Goal: Task Accomplishment & Management: Complete application form

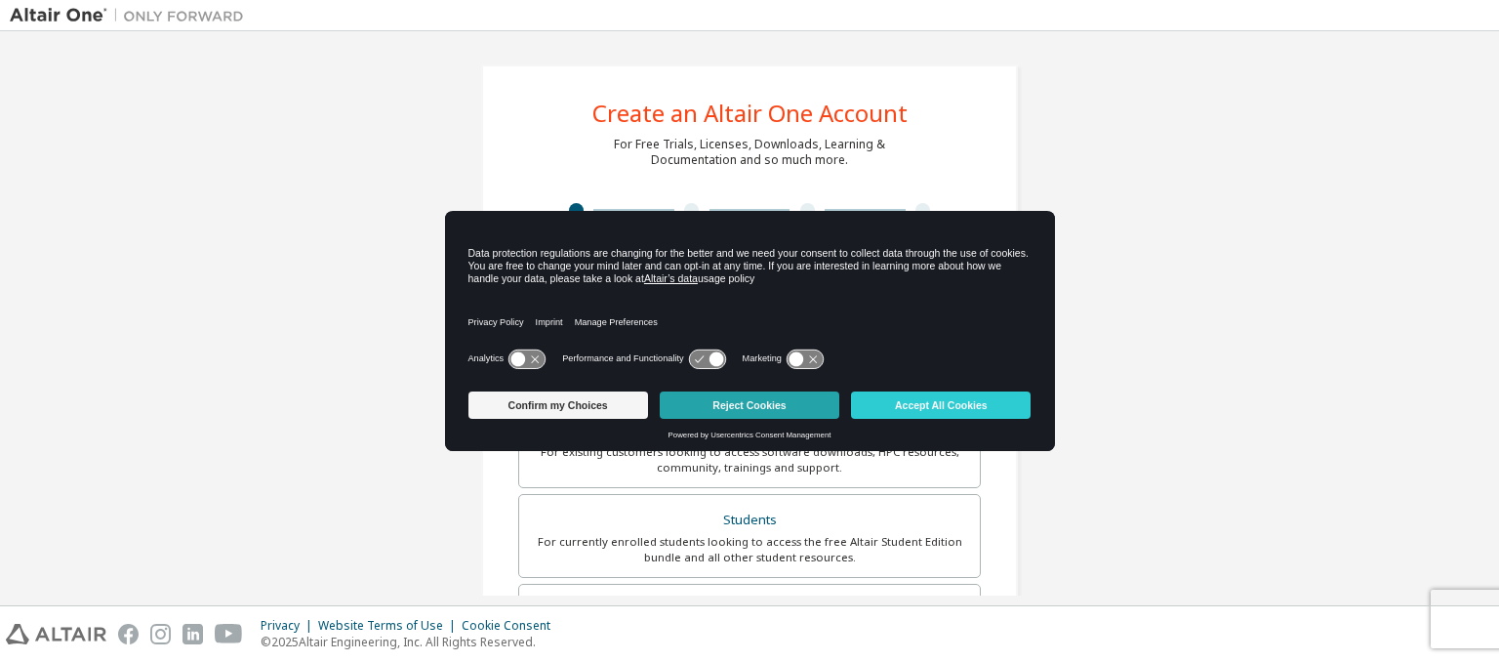
click at [732, 417] on button "Reject Cookies" at bounding box center [750, 404] width 180 height 27
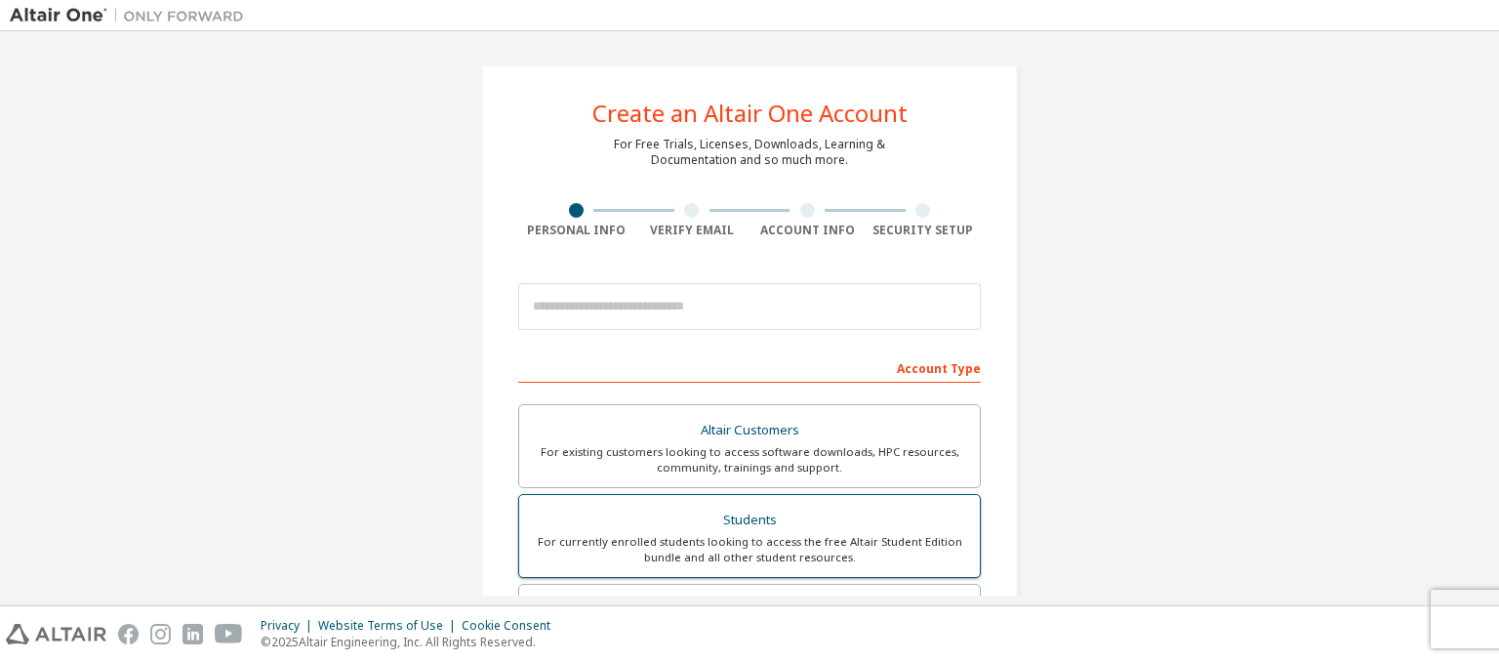
click at [818, 543] on div "For currently enrolled students looking to access the free Altair Student Editi…" at bounding box center [749, 549] width 437 height 31
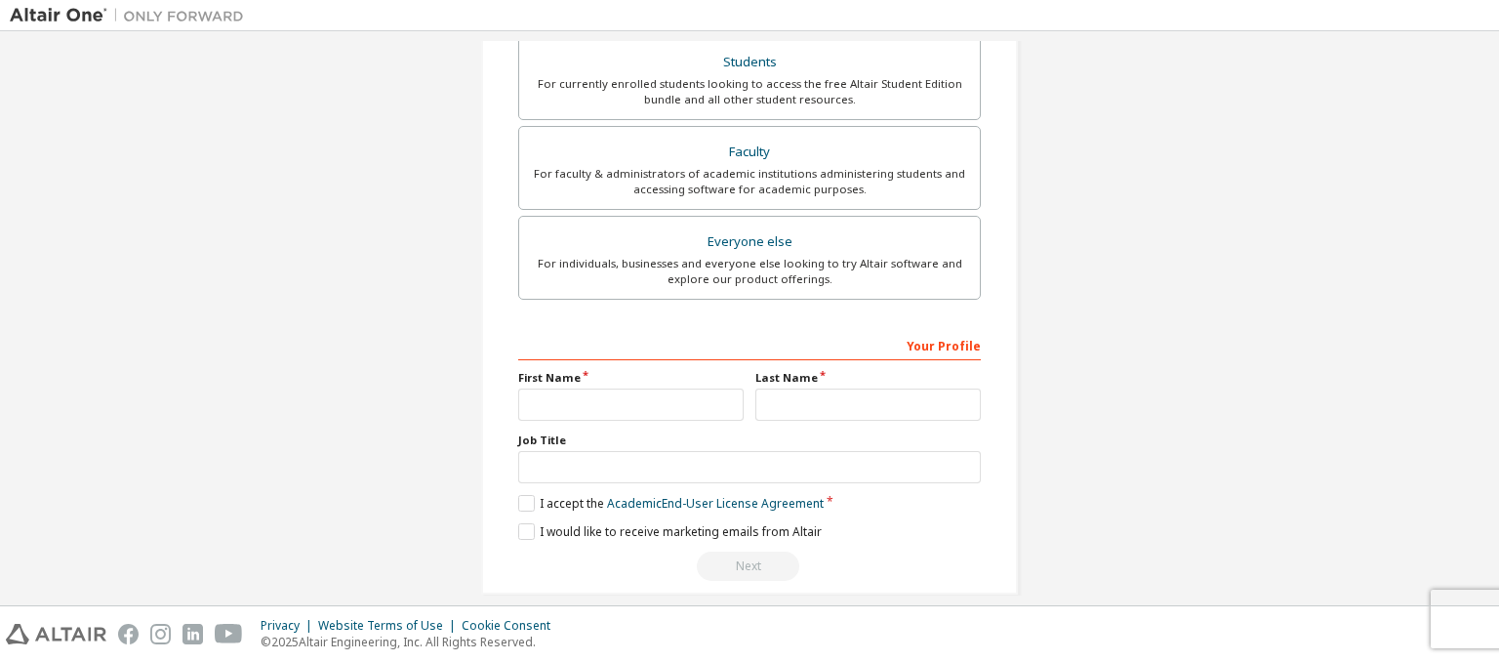
scroll to position [496, 0]
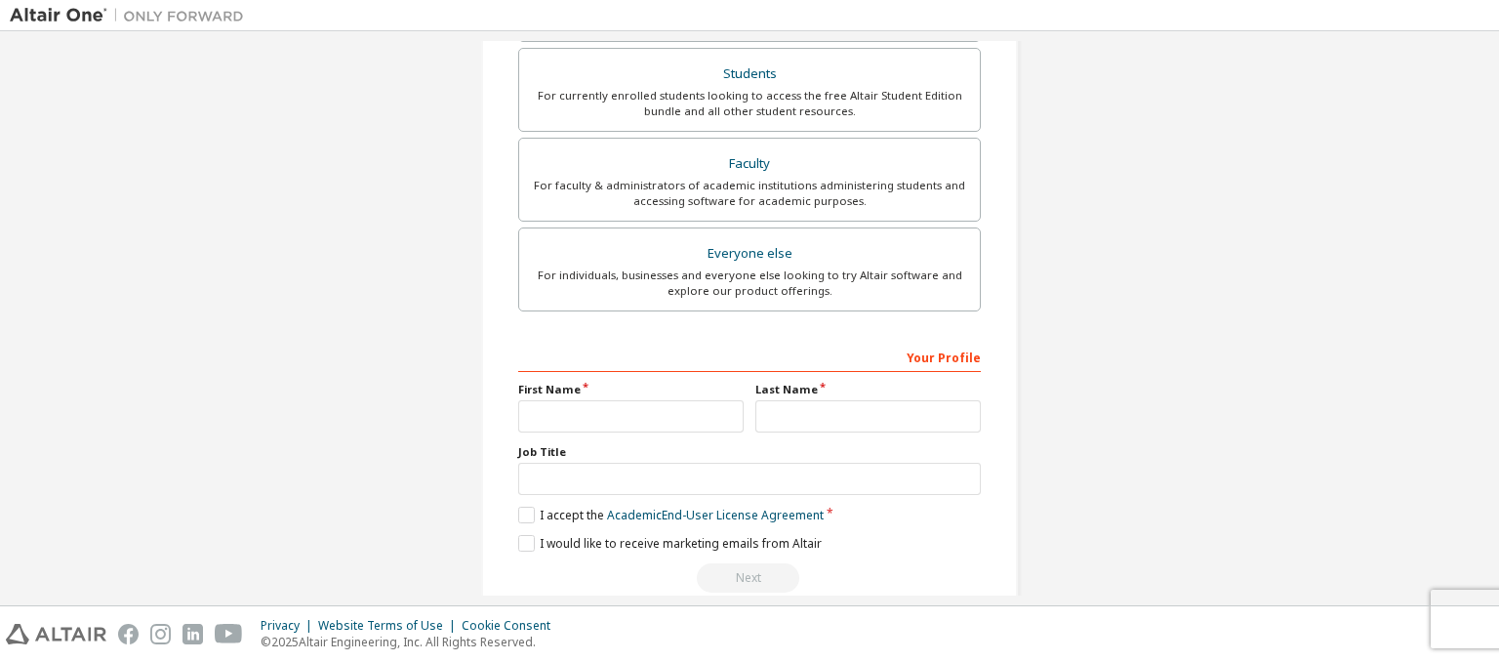
click at [577, 360] on div "Your Profile" at bounding box center [749, 356] width 463 height 31
click at [551, 374] on div "Your Profile First Name Last Name Job Title Please provide State/Province to he…" at bounding box center [749, 467] width 463 height 253
click at [574, 387] on label "First Name" at bounding box center [630, 390] width 225 height 16
click at [597, 389] on label "First Name" at bounding box center [630, 390] width 225 height 16
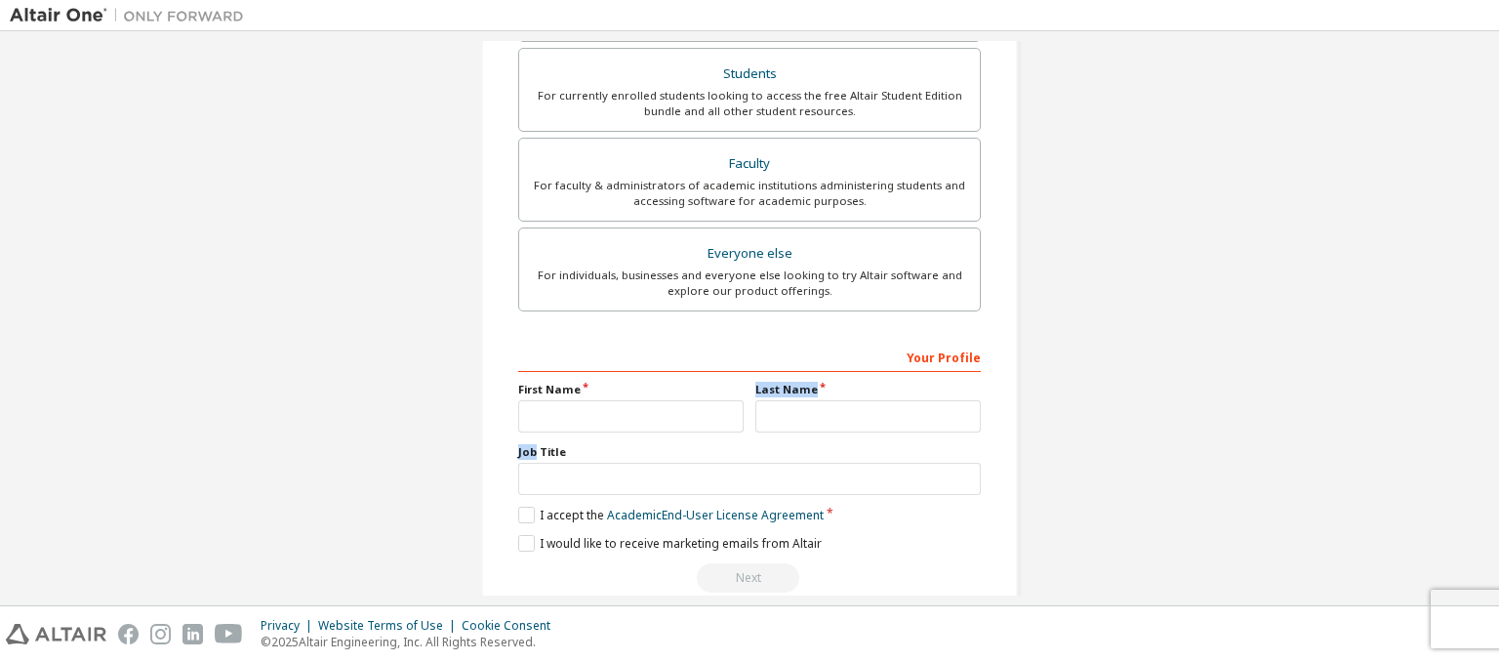
drag, startPoint x: 597, startPoint y: 389, endPoint x: 515, endPoint y: 433, distance: 93.0
click at [518, 433] on div "Your Profile First Name Last Name Job Title Please provide State/Province to he…" at bounding box center [749, 467] width 463 height 253
drag, startPoint x: 515, startPoint y: 433, endPoint x: 538, endPoint y: 470, distance: 43.3
click at [538, 470] on div "Your Profile First Name Last Name Job Title Please provide State/Province to he…" at bounding box center [749, 467] width 463 height 253
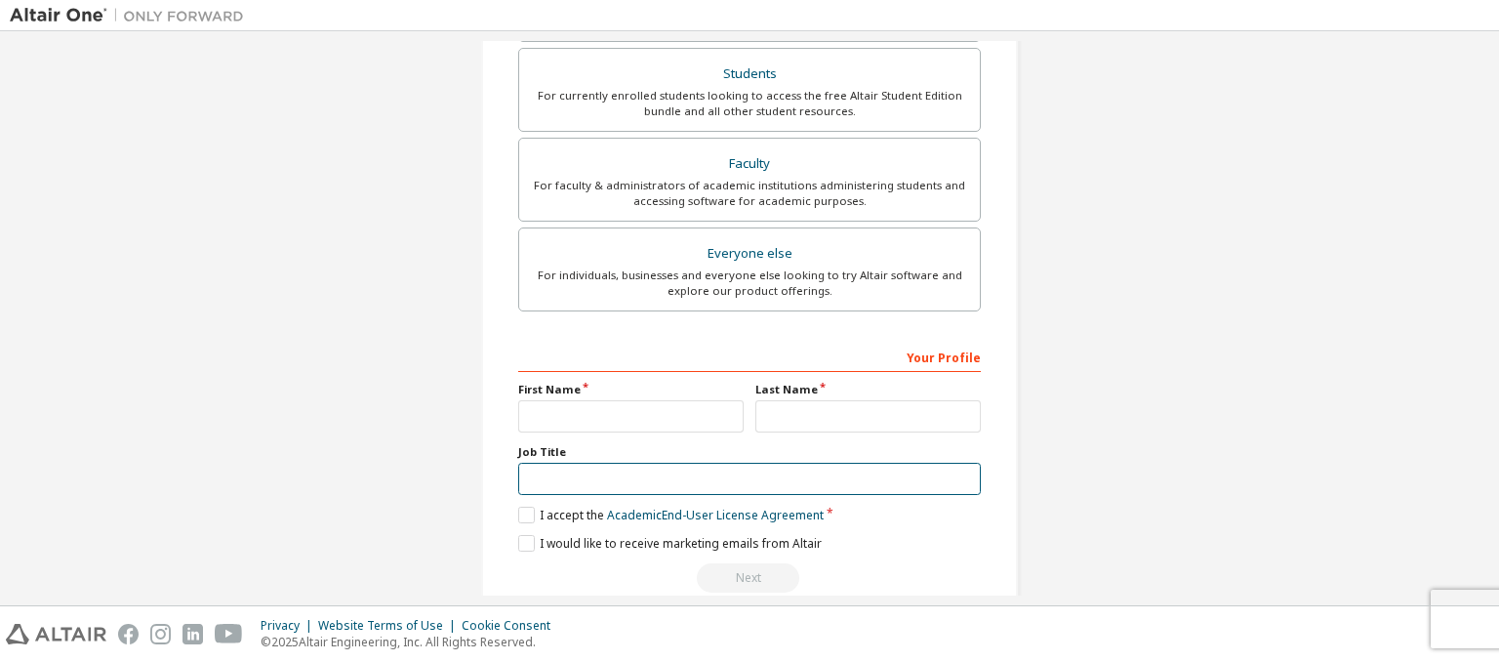
click at [538, 470] on input "text" at bounding box center [749, 479] width 463 height 32
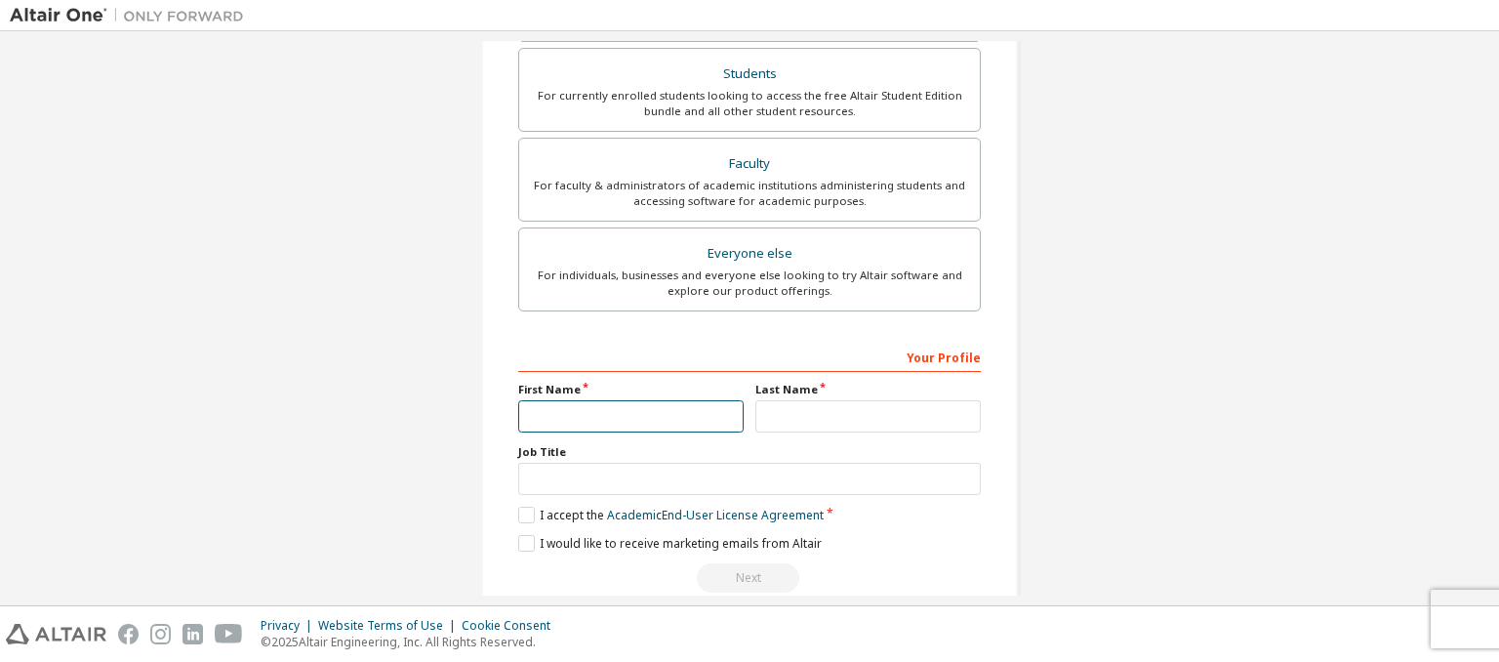
click at [537, 415] on input "text" at bounding box center [630, 416] width 225 height 32
type input "*"
type input "******"
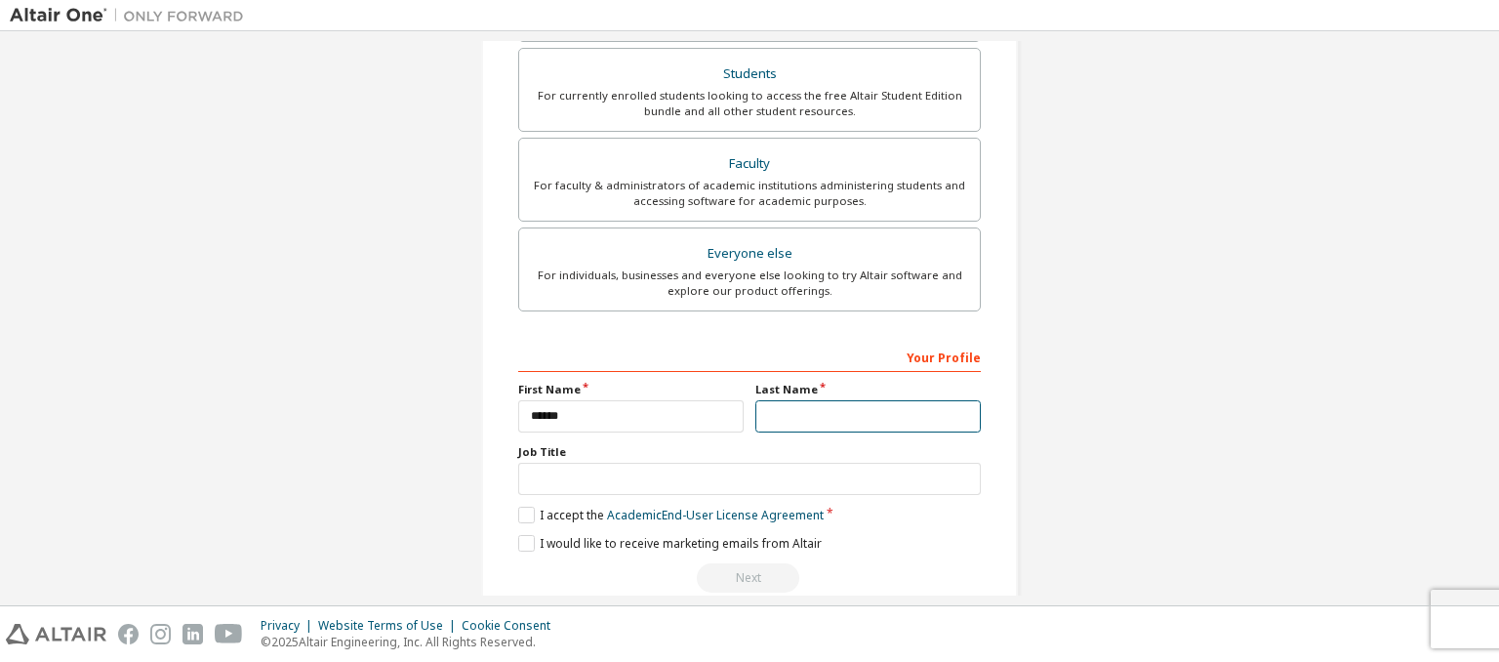
click at [808, 423] on input "text" at bounding box center [867, 416] width 225 height 32
type input "*******"
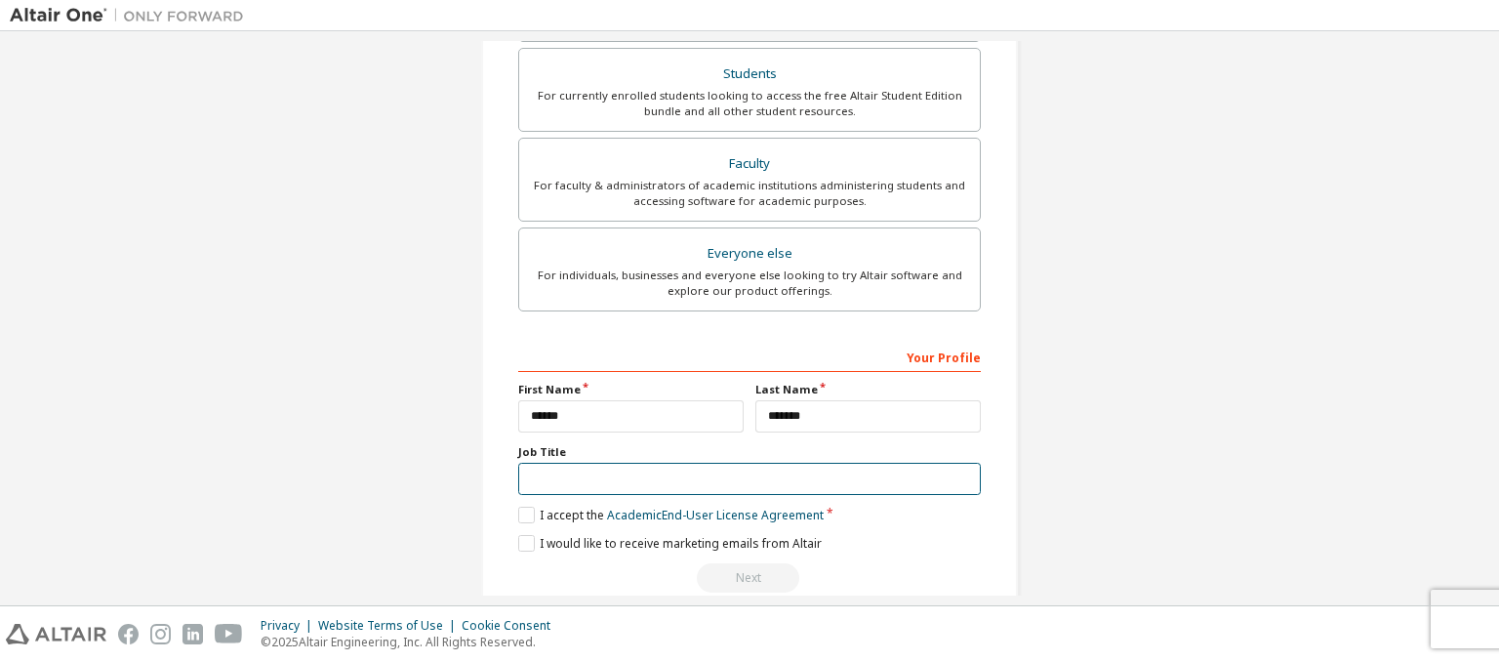
click at [641, 477] on input "text" at bounding box center [749, 479] width 463 height 32
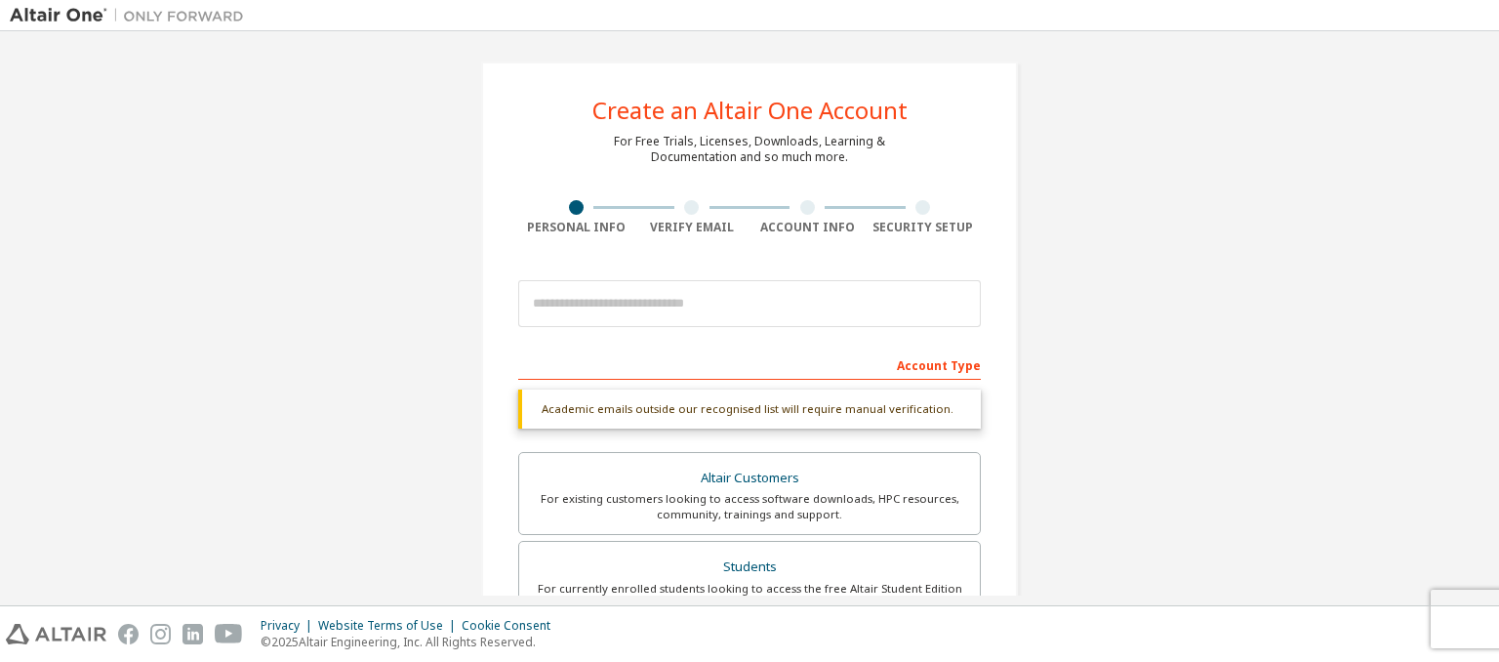
scroll to position [12, 0]
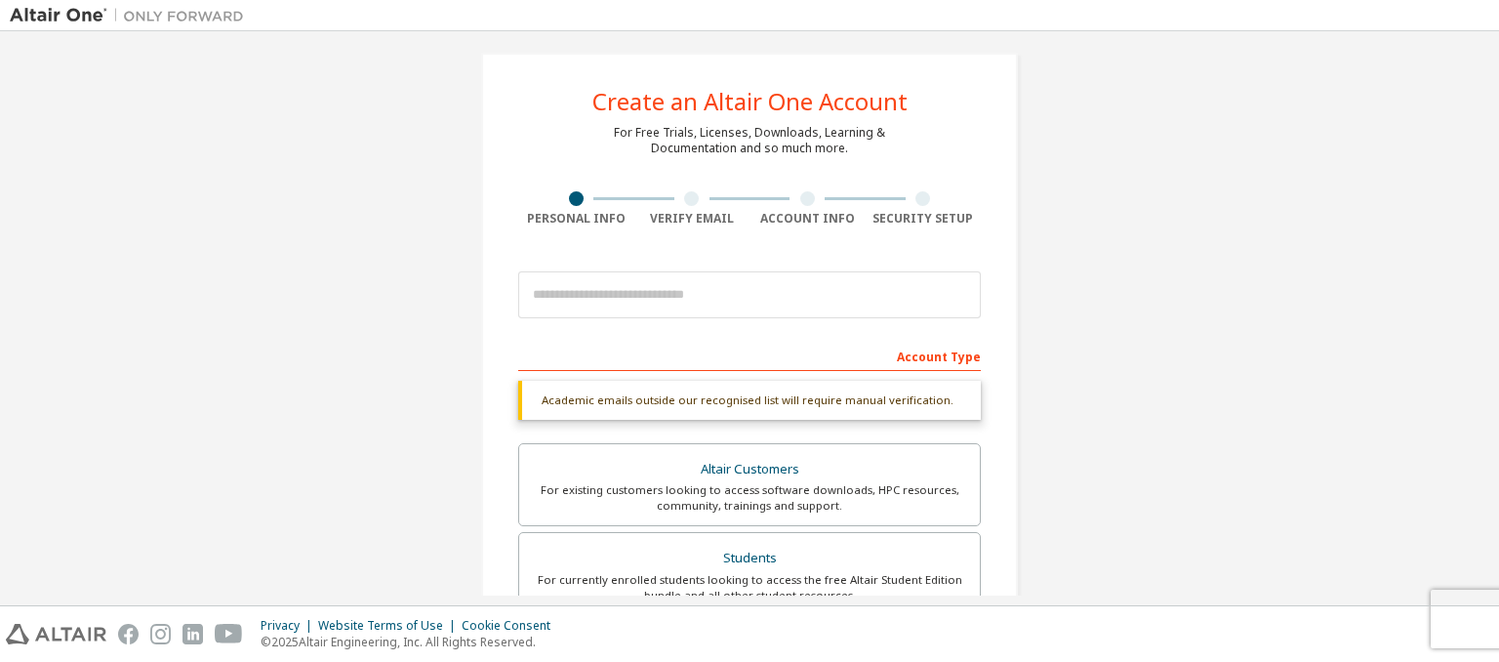
type input "*******"
click at [742, 307] on input "email" at bounding box center [749, 294] width 463 height 47
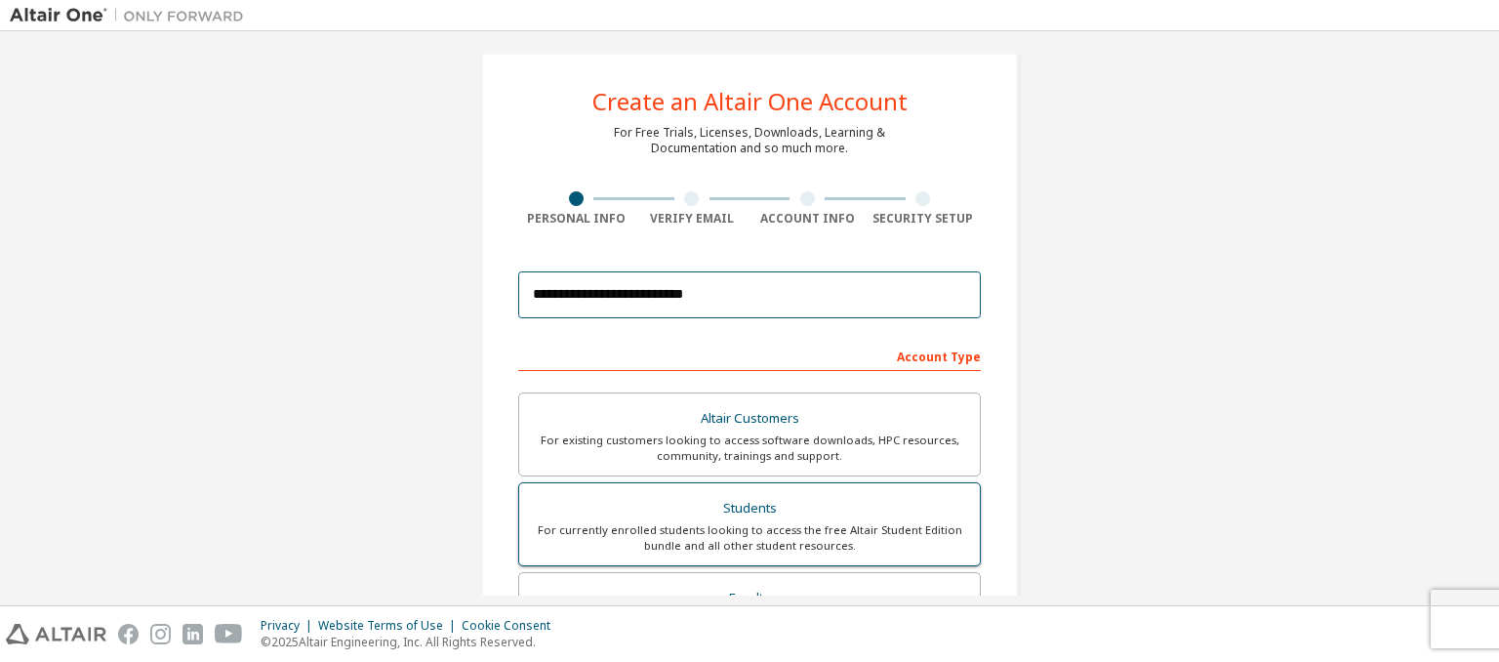
type input "**********"
click at [764, 525] on div "For currently enrolled students looking to access the free Altair Student Editi…" at bounding box center [749, 537] width 437 height 31
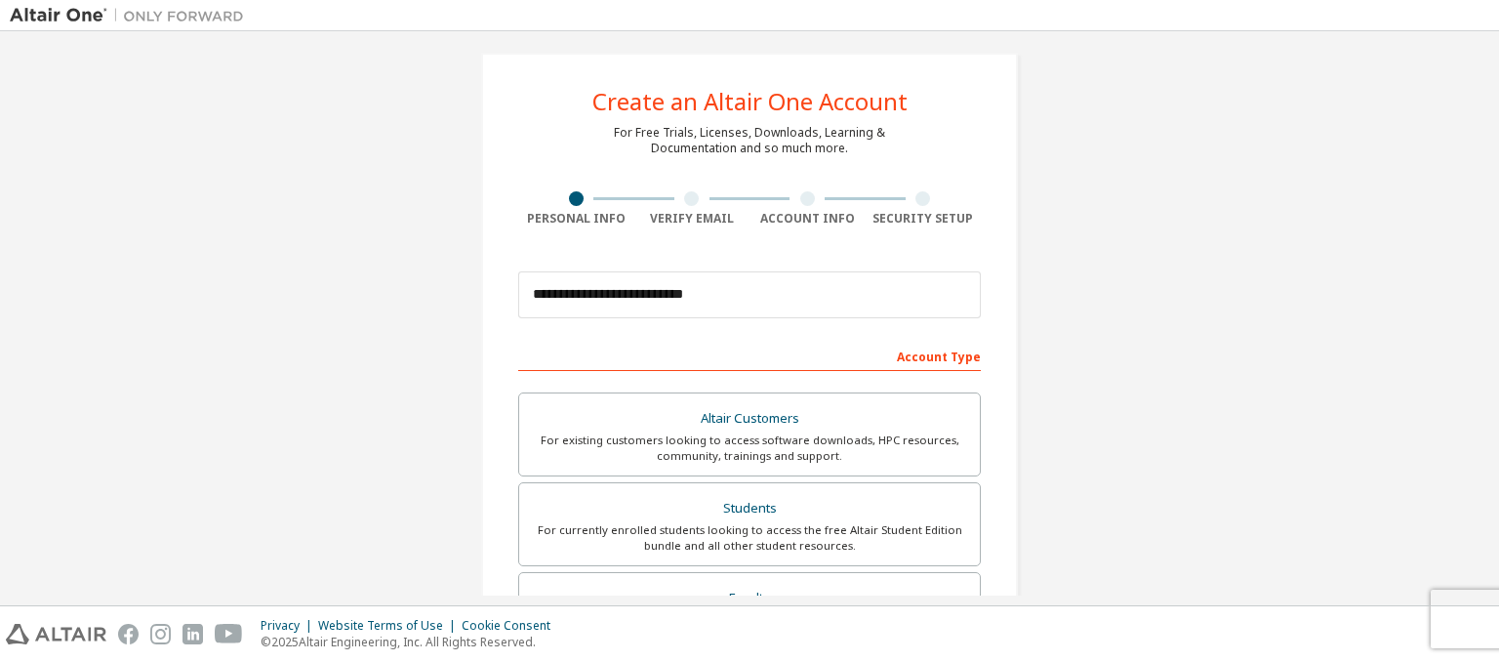
click at [957, 356] on div "Account Type" at bounding box center [749, 355] width 463 height 31
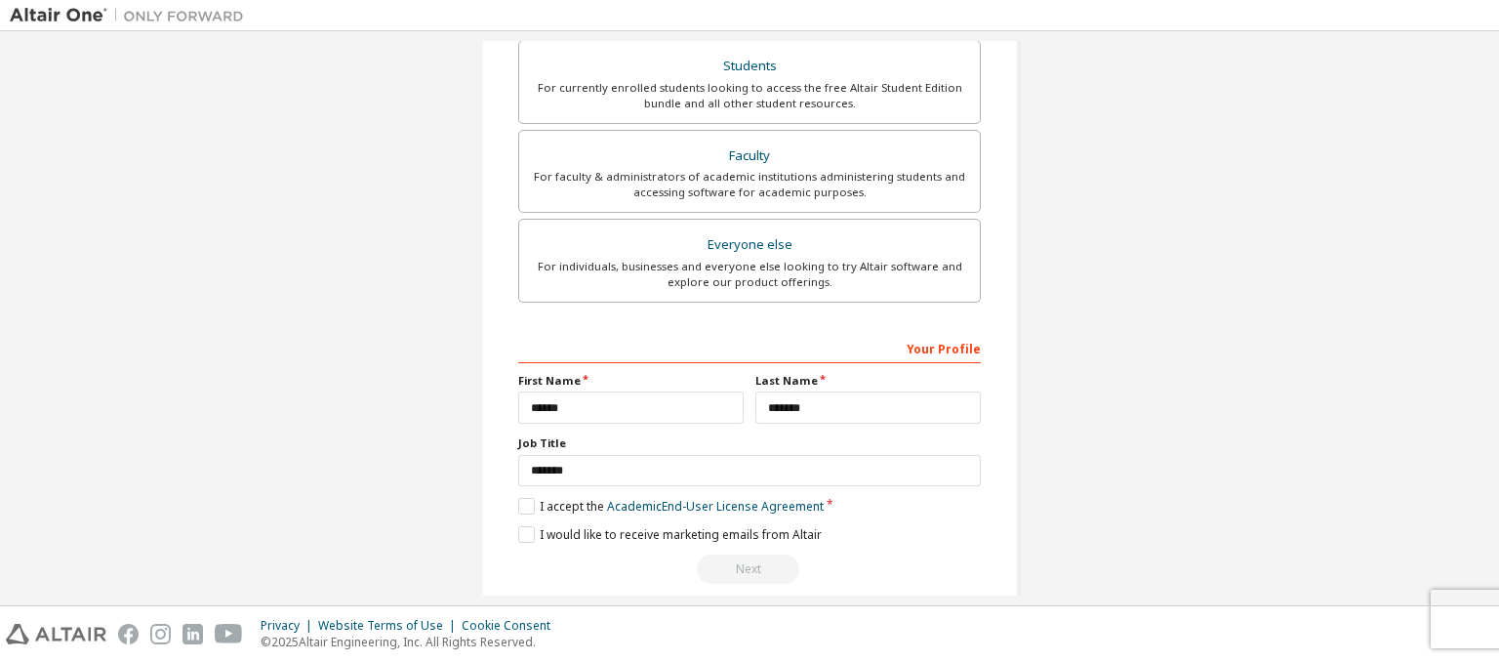
scroll to position [475, 0]
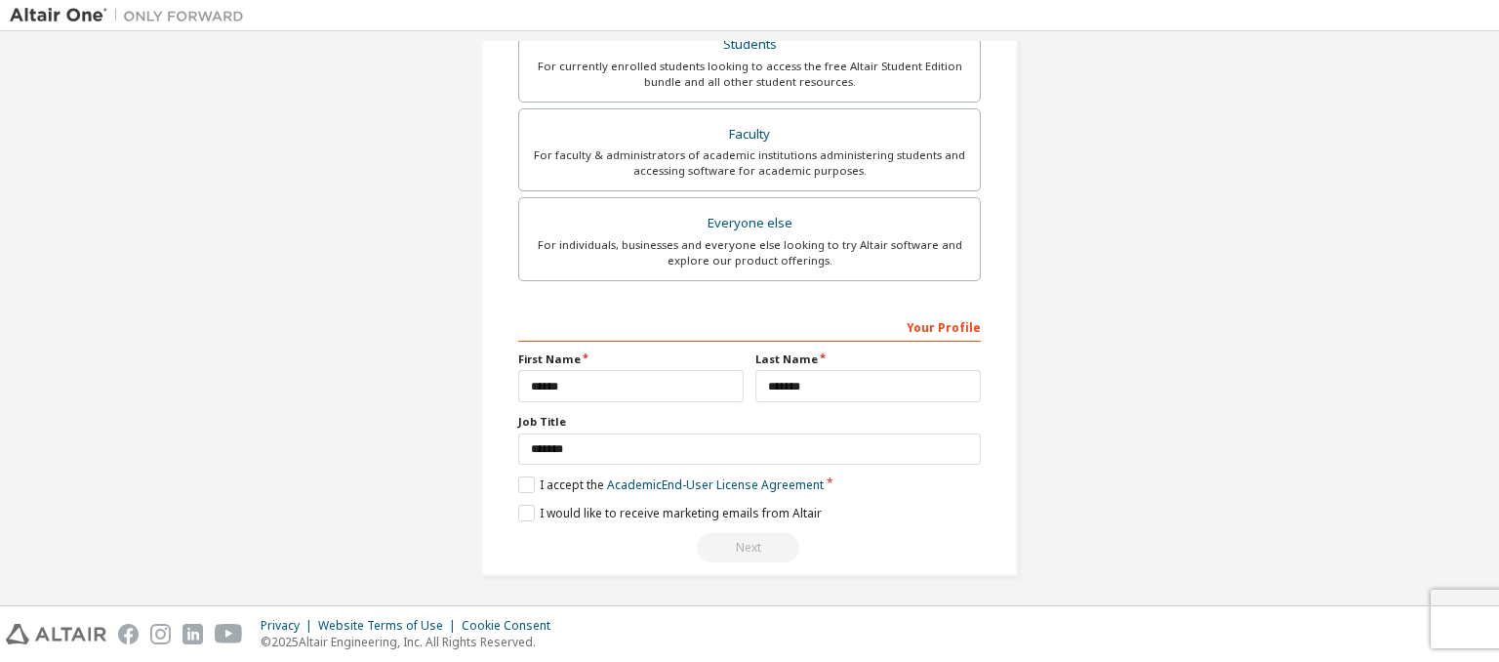
click at [524, 492] on div "Your Profile First Name ****** Last Name ******* Job Title ******* Please provi…" at bounding box center [749, 436] width 463 height 253
click at [521, 484] on label "I accept the Academic End-User License Agreement" at bounding box center [670, 484] width 305 height 17
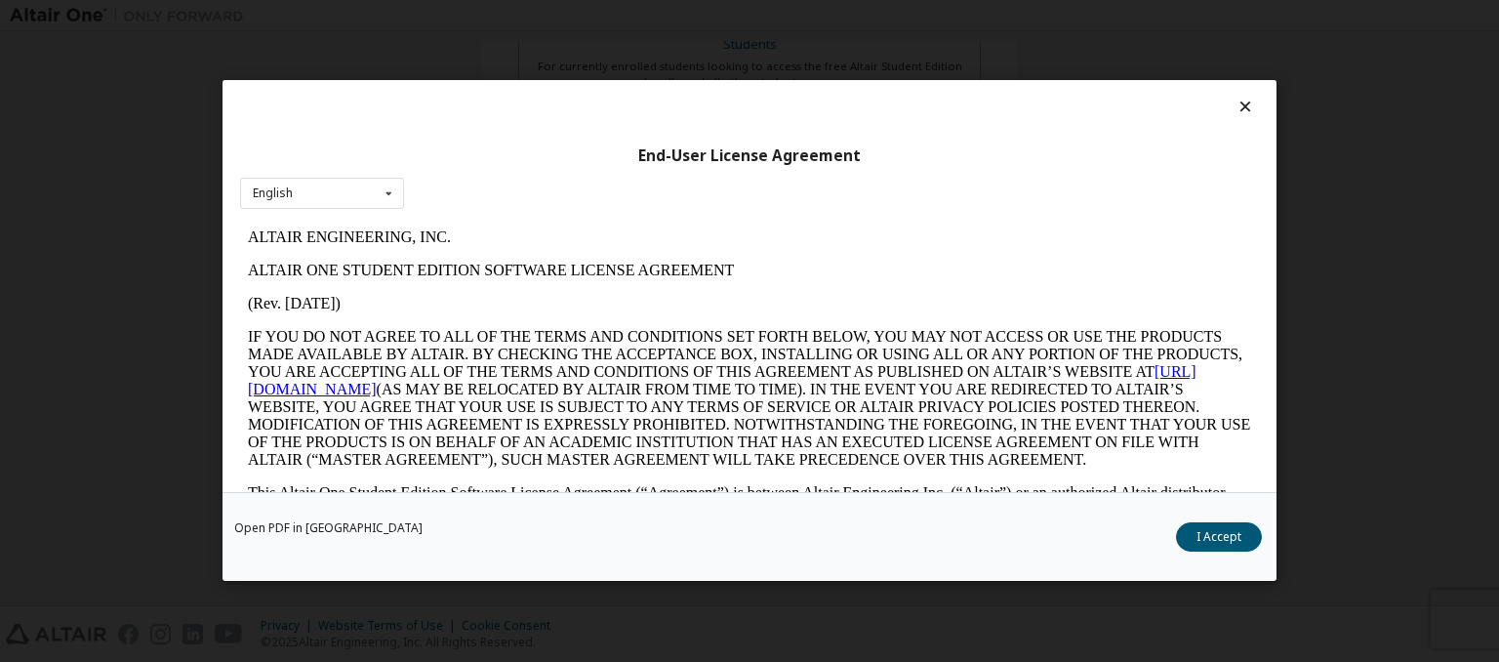
scroll to position [0, 0]
click at [1206, 534] on button "I Accept" at bounding box center [1219, 537] width 86 height 29
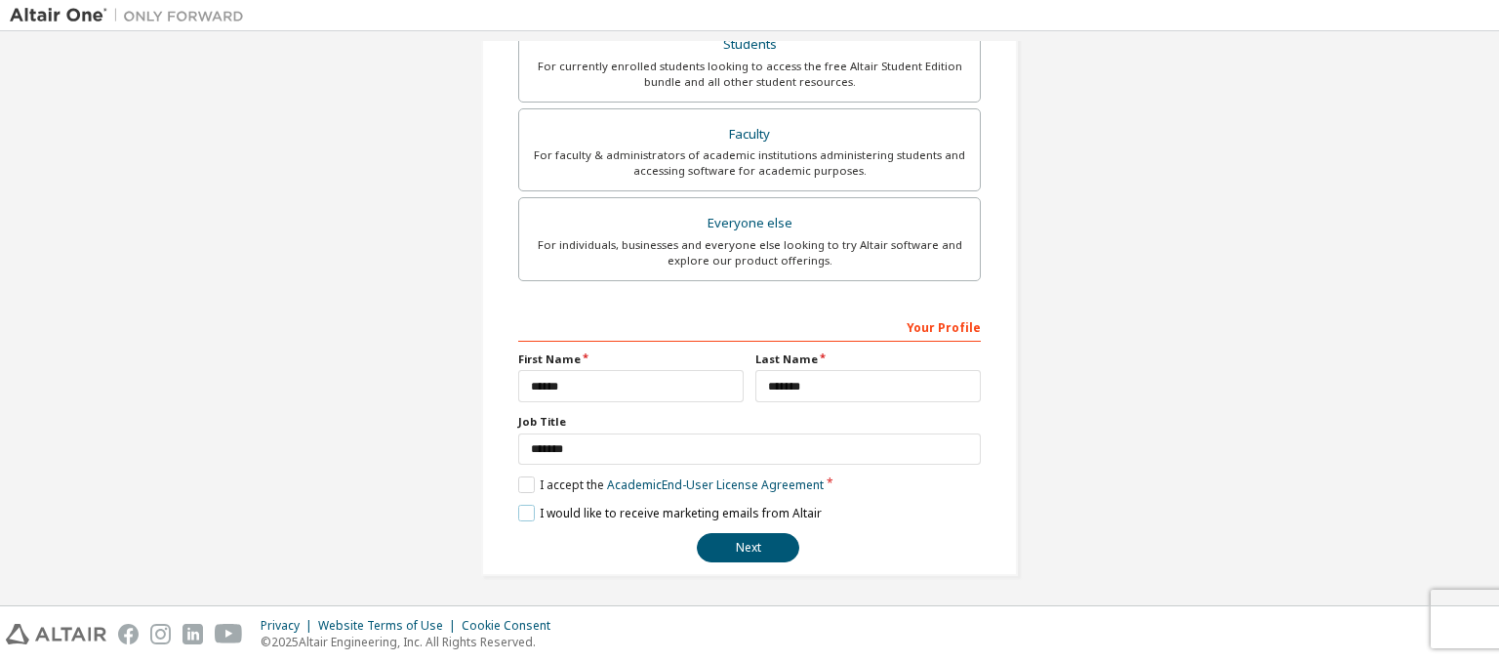
click at [518, 508] on label "I would like to receive marketing emails from Altair" at bounding box center [670, 513] width 304 height 17
click at [528, 510] on label "I would like to receive marketing emails from Altair" at bounding box center [670, 513] width 304 height 17
click at [771, 553] on button "Next" at bounding box center [748, 547] width 102 height 29
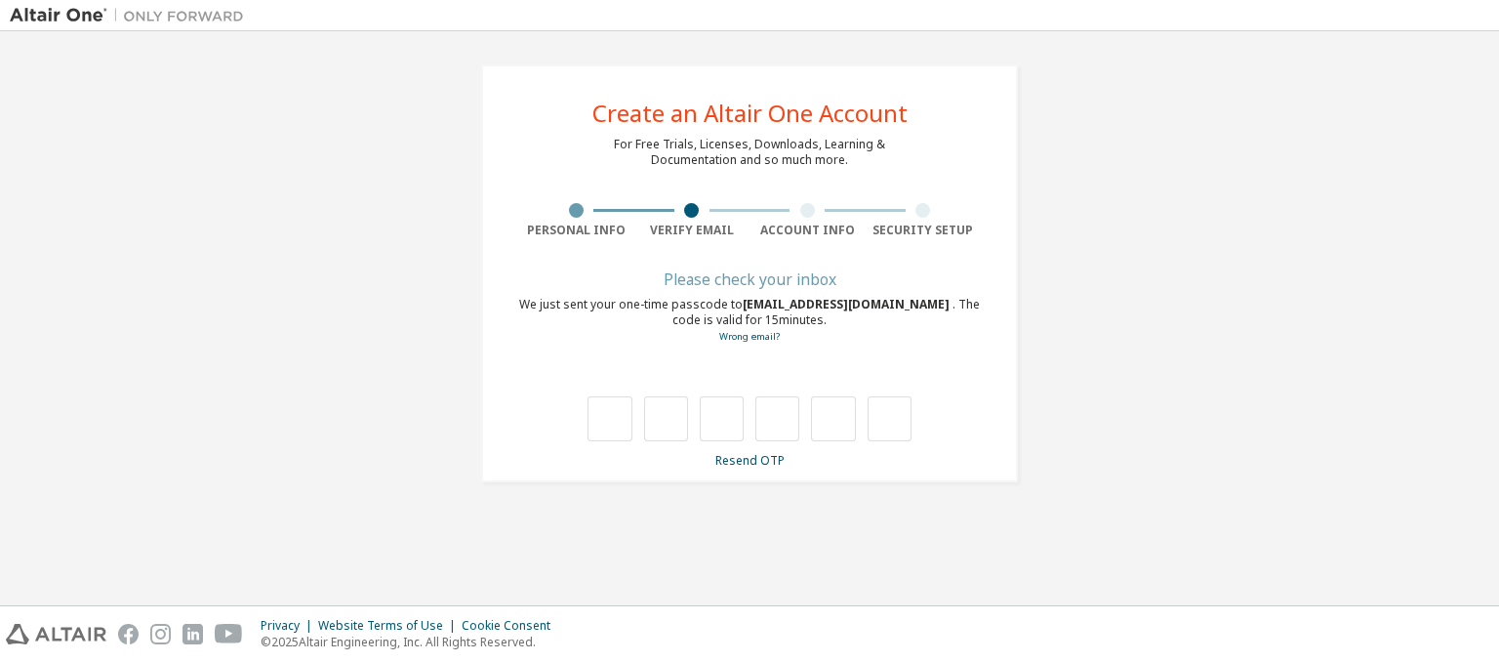
type input "*"
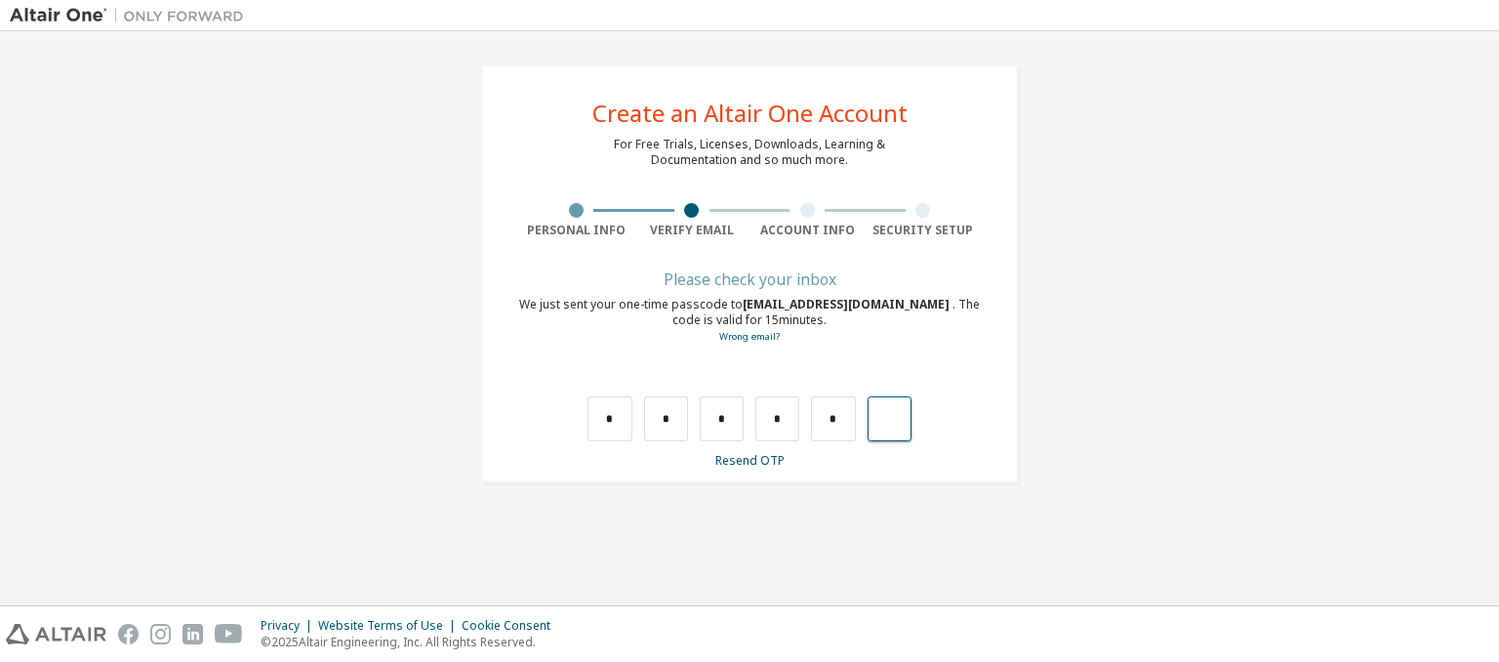
type input "*"
